Goal: Information Seeking & Learning: Understand process/instructions

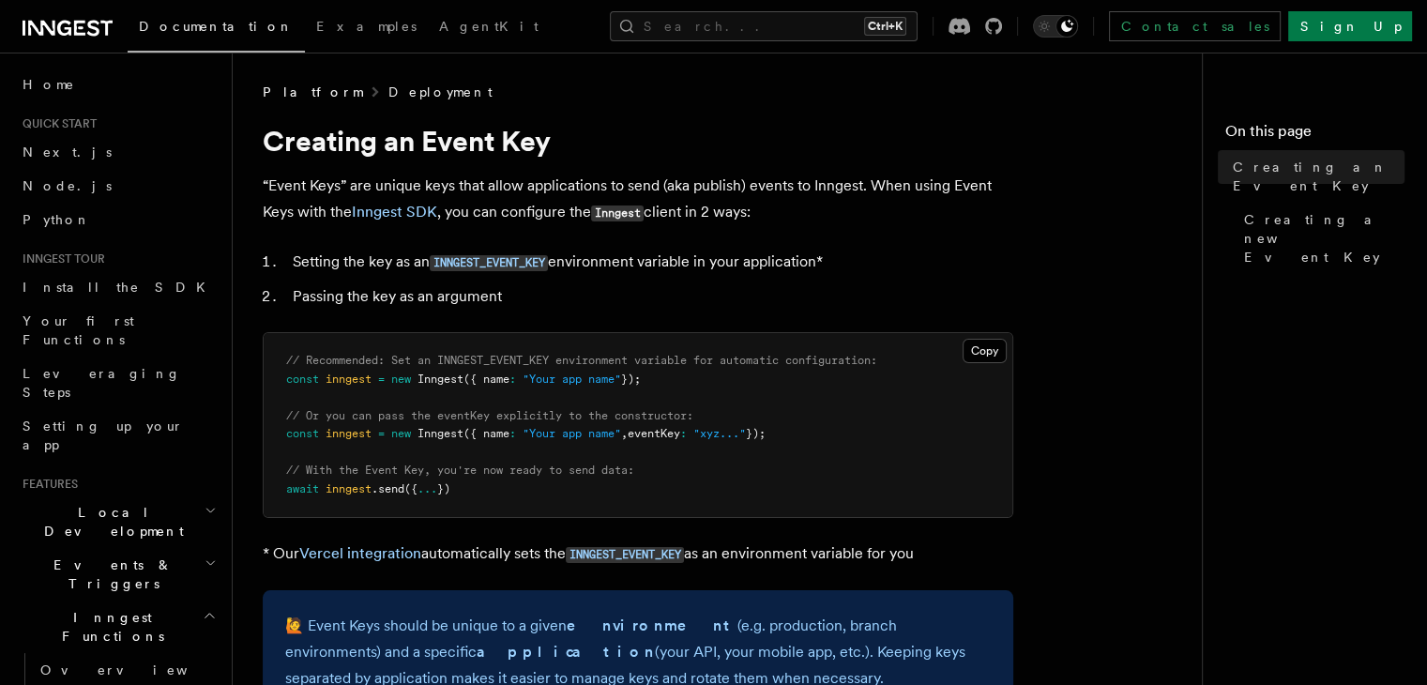
click at [391, 90] on link "Deployment" at bounding box center [440, 92] width 104 height 19
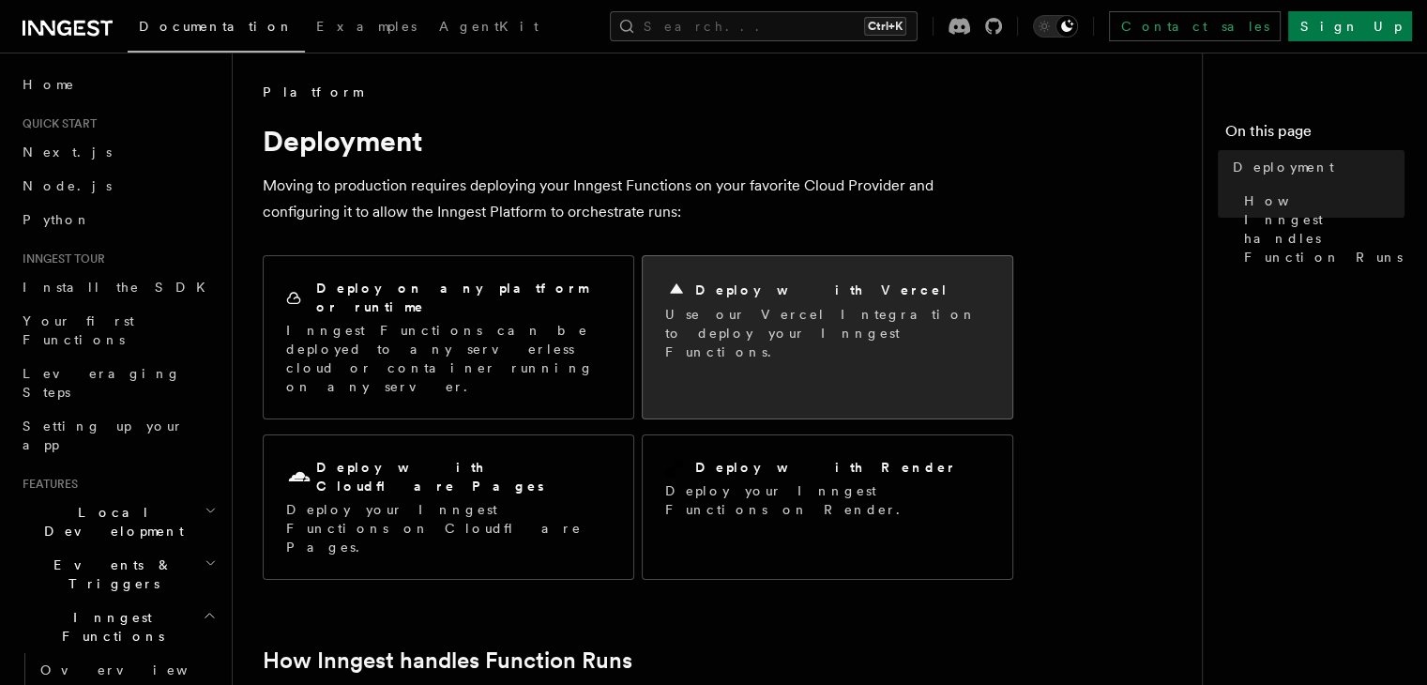
click at [770, 335] on p "Use our Vercel Integration to deploy your Inngest Functions." at bounding box center [827, 333] width 325 height 56
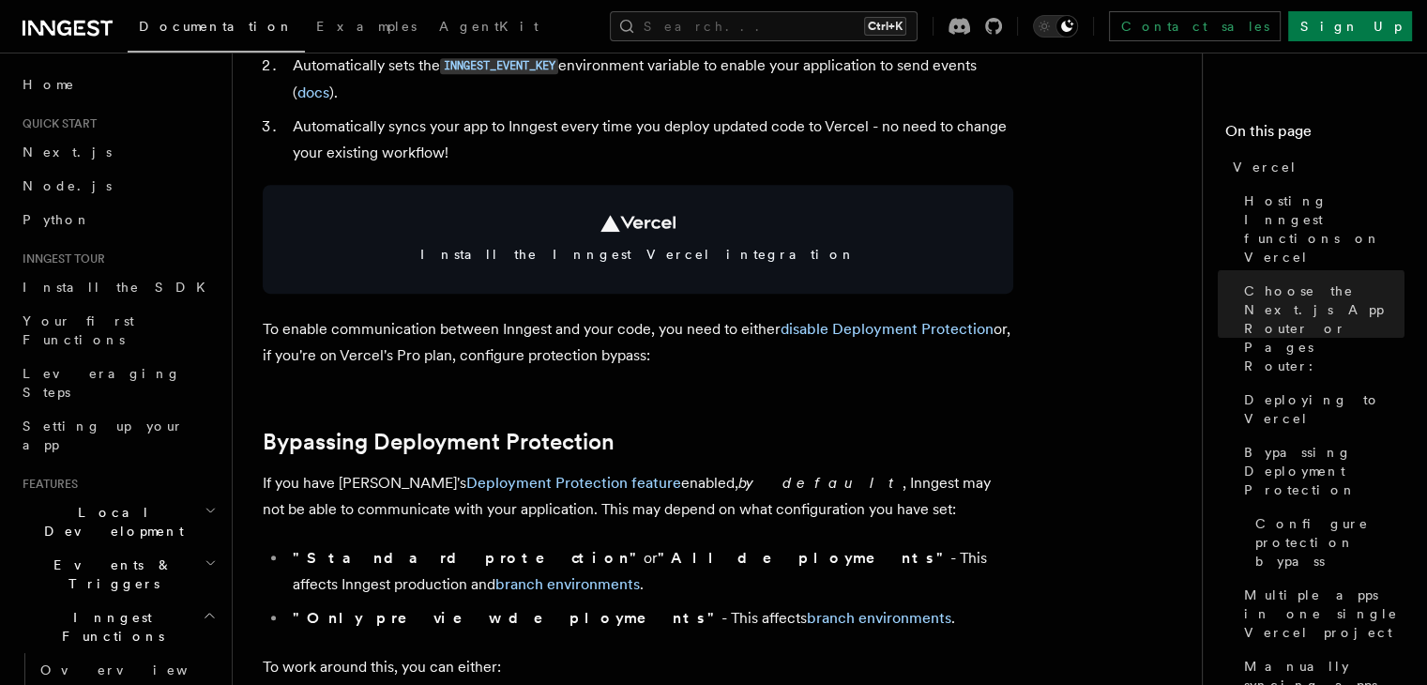
scroll to position [1046, 0]
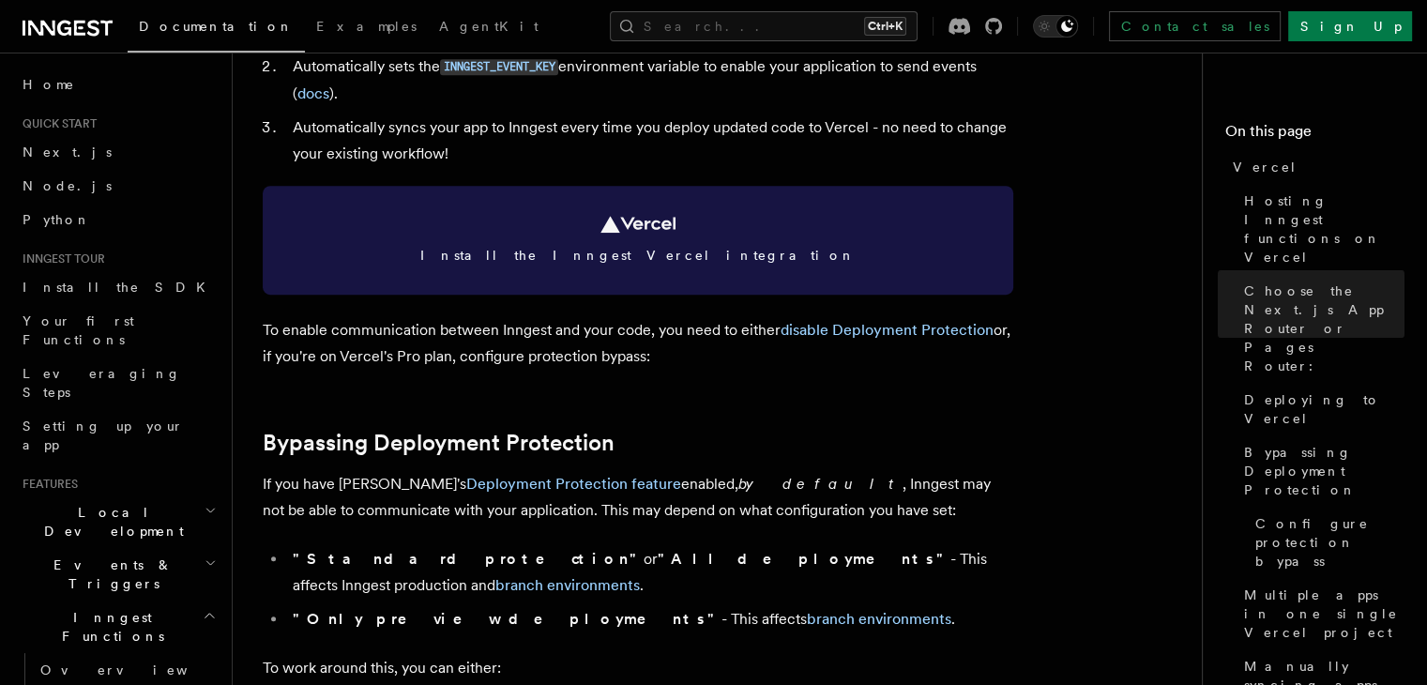
click at [790, 269] on link "Install the Inngest Vercel integration" at bounding box center [638, 240] width 751 height 109
click at [698, 244] on link "Install the Inngest Vercel integration" at bounding box center [638, 240] width 751 height 109
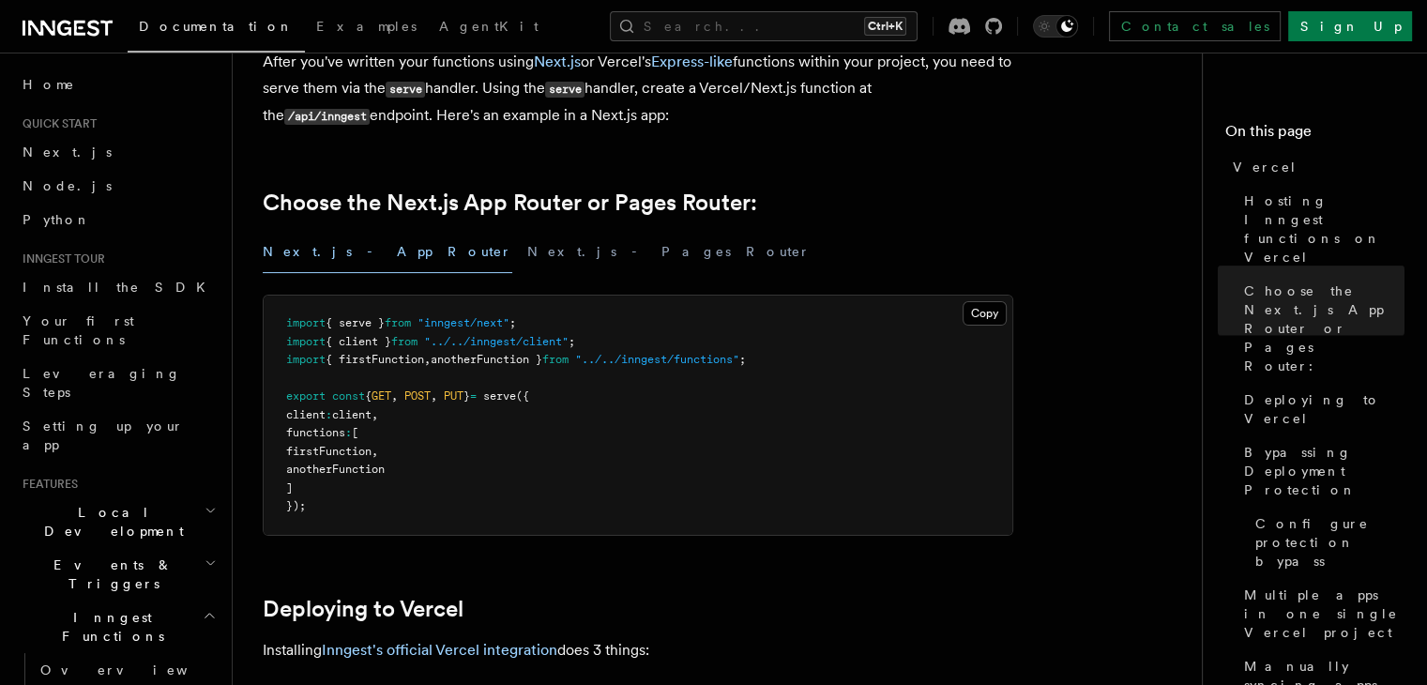
scroll to position [0, 0]
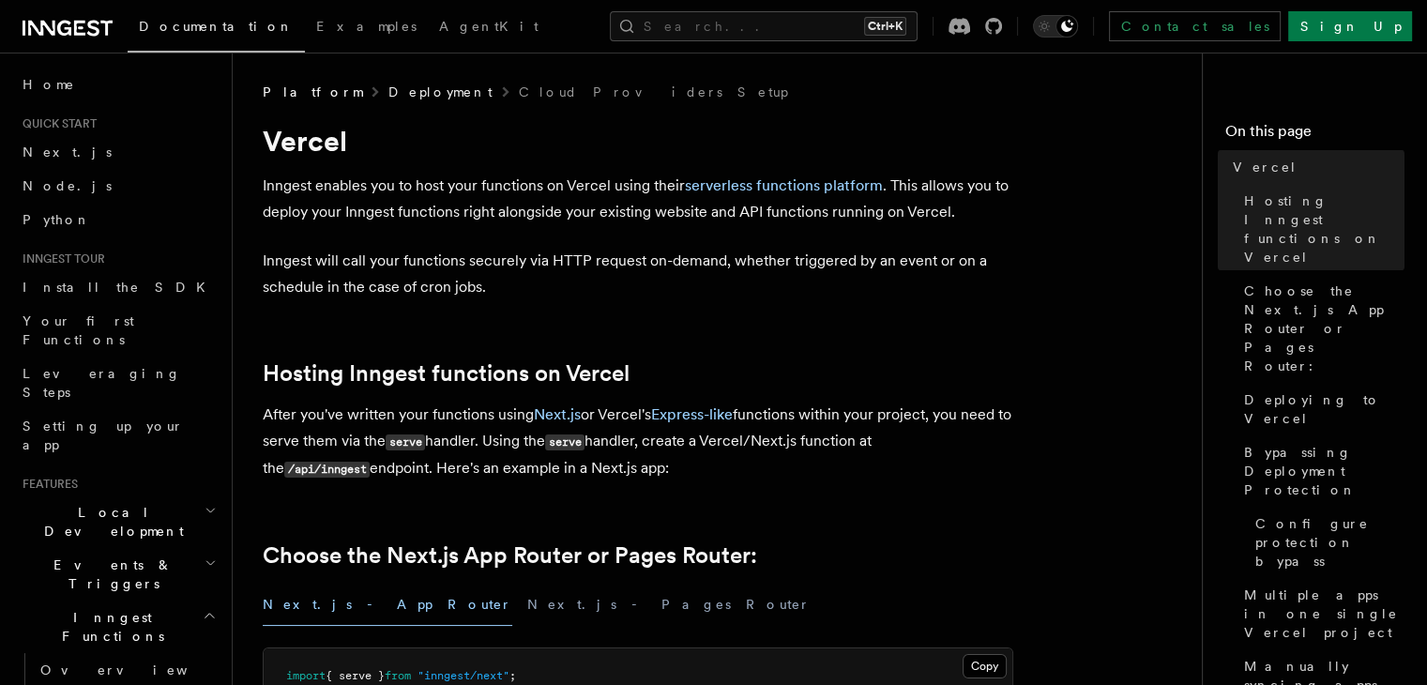
click at [388, 91] on link "Deployment" at bounding box center [440, 92] width 104 height 19
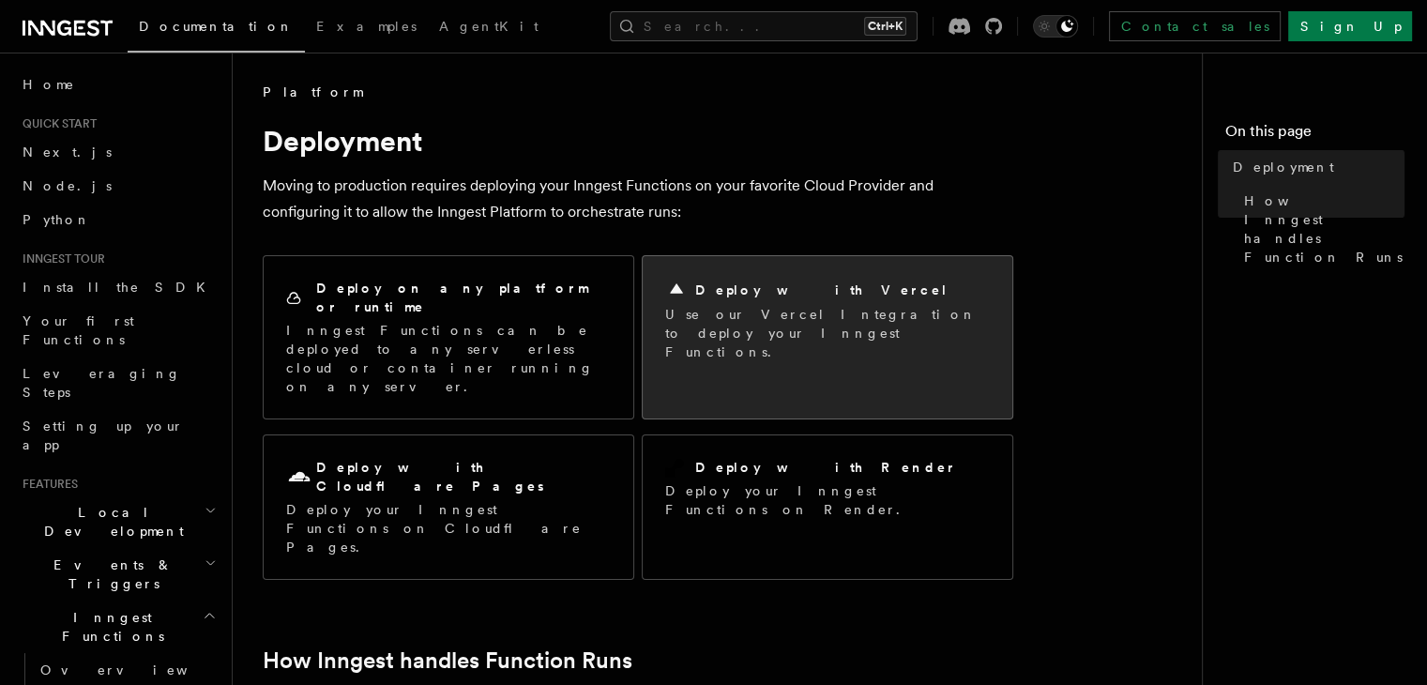
click at [798, 305] on p "Use our Vercel Integration to deploy your Inngest Functions." at bounding box center [827, 333] width 325 height 56
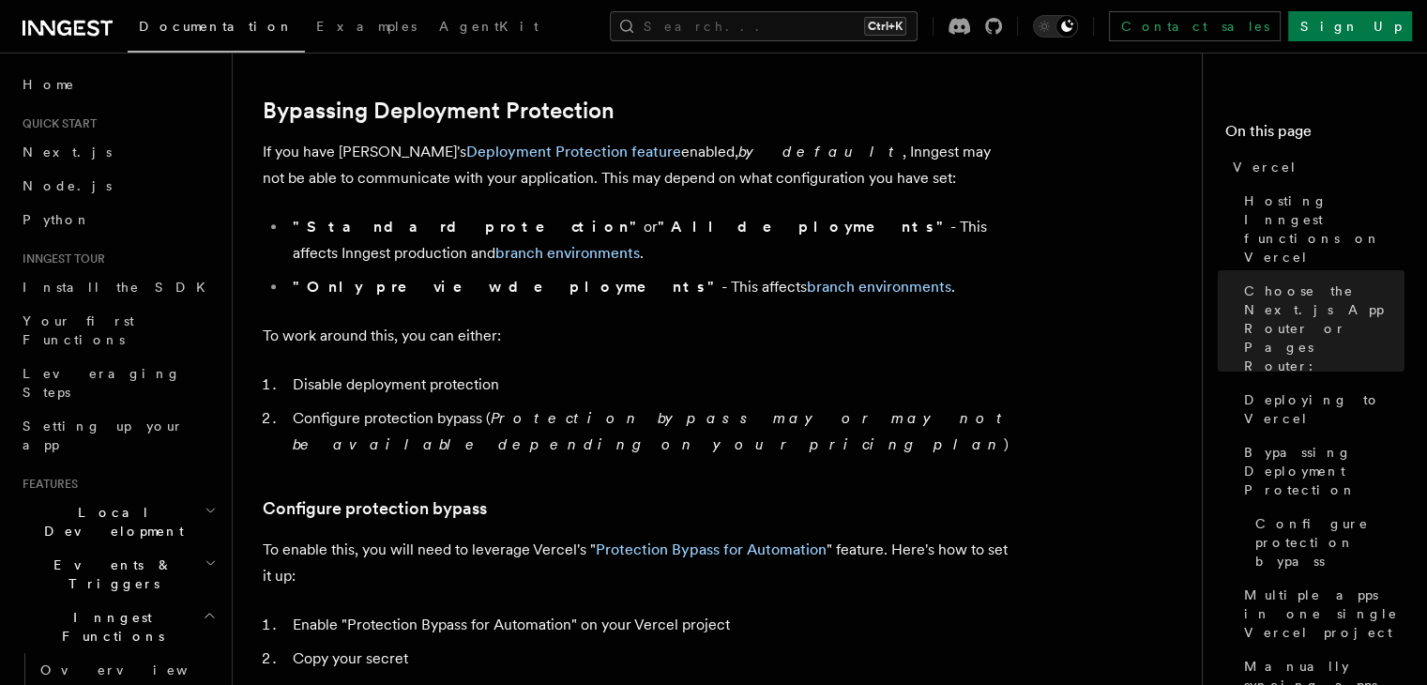
scroll to position [1380, 0]
